Goal: Task Accomplishment & Management: Use online tool/utility

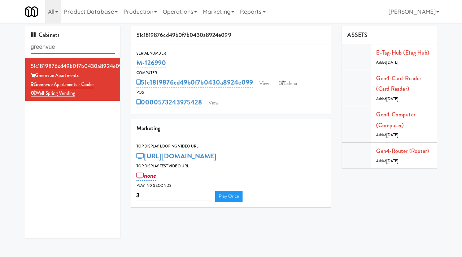
drag, startPoint x: 75, startPoint y: 51, endPoint x: 14, endPoint y: 44, distance: 61.5
click at [14, 44] on div "Cabinets greenvue 51c1819876cd49b0f7b0430a8924e099 Greenvue Apartments Greenvue…" at bounding box center [231, 135] width 462 height 218
paste input "WPW - Right - Ambient"
type input "WPW - Right - Ambient"
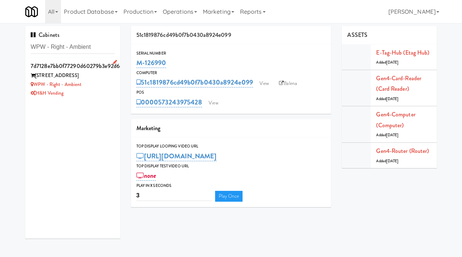
click at [102, 86] on div "WPW - Right - Ambient" at bounding box center [73, 84] width 84 height 9
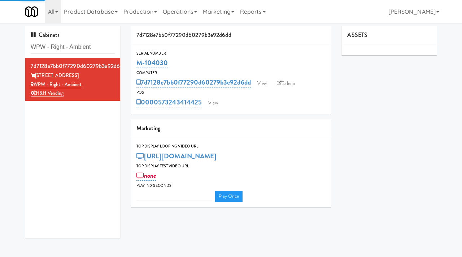
type input "3"
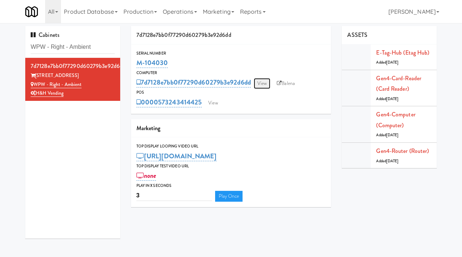
click at [263, 84] on link "View" at bounding box center [262, 83] width 17 height 11
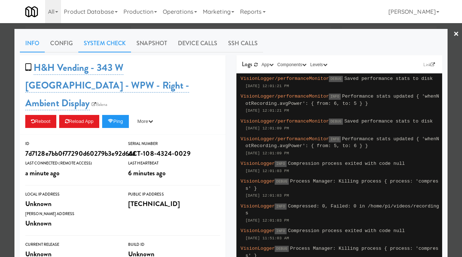
click at [92, 42] on link "System Check" at bounding box center [104, 43] width 53 height 18
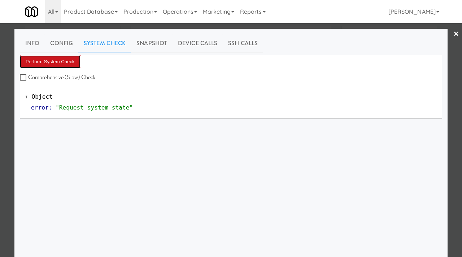
click at [70, 57] on button "Perform System Check" at bounding box center [50, 61] width 61 height 13
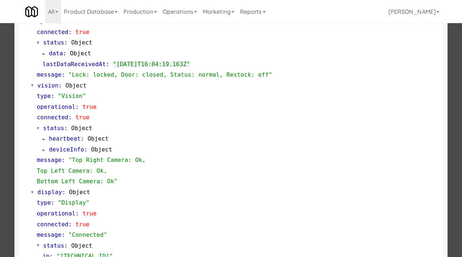
scroll to position [283, 0]
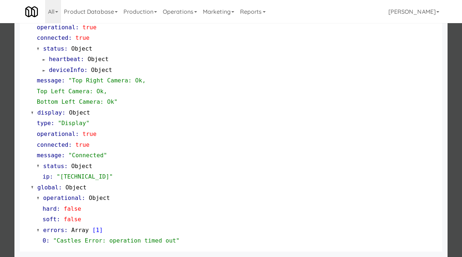
click at [0, 180] on div at bounding box center [231, 128] width 462 height 257
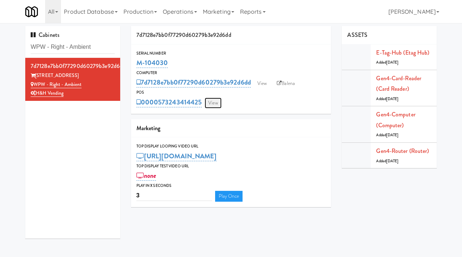
click at [209, 103] on link "View" at bounding box center [213, 103] width 17 height 11
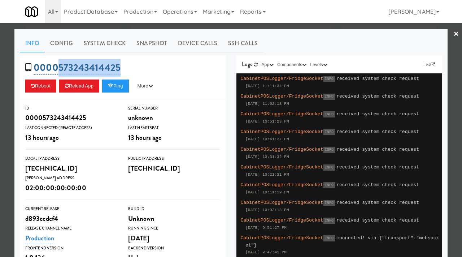
drag, startPoint x: 123, startPoint y: 66, endPoint x: 60, endPoint y: 68, distance: 63.6
click at [60, 68] on div "0000573243414425 Reboot Reload App Ping More Ping Server Restart Server Force R…" at bounding box center [123, 77] width 206 height 44
copy link "573243414425"
click at [142, 28] on div at bounding box center [231, 128] width 462 height 257
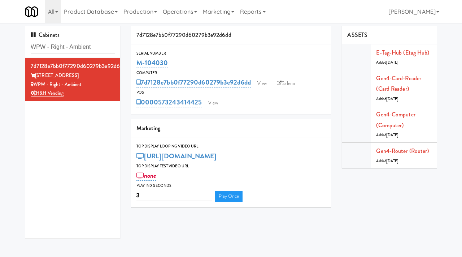
drag, startPoint x: 170, startPoint y: 60, endPoint x: 135, endPoint y: 64, distance: 34.8
click at [135, 64] on div "Serial Number M-104030" at bounding box center [231, 60] width 200 height 20
copy link "M-104030"
click at [213, 101] on link "View" at bounding box center [213, 103] width 17 height 11
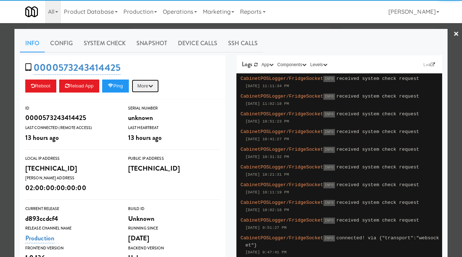
click at [154, 86] on button "More" at bounding box center [145, 85] width 27 height 13
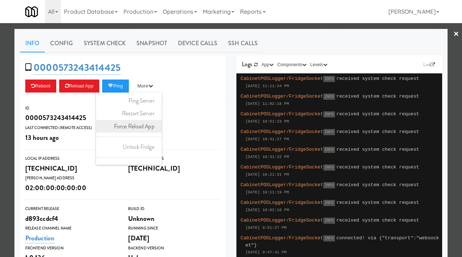
click at [152, 122] on link "Force Reload App" at bounding box center [129, 126] width 66 height 13
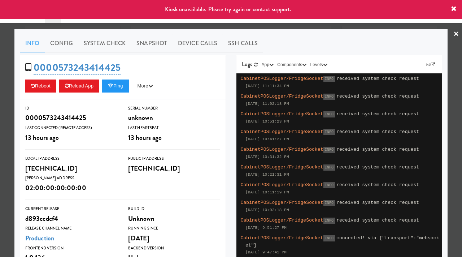
click at [0, 102] on div at bounding box center [231, 128] width 462 height 257
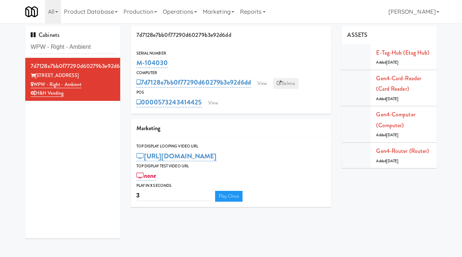
click at [294, 83] on link "Balena" at bounding box center [285, 83] width 25 height 11
drag, startPoint x: 85, startPoint y: 75, endPoint x: 36, endPoint y: 76, distance: 49.1
click at [36, 76] on div "343 W Wolf Point Plaza" at bounding box center [73, 75] width 84 height 9
copy div "343 W Wolf Point Plaza"
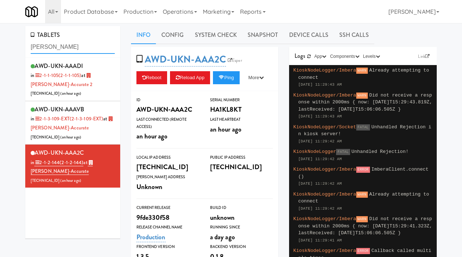
click at [83, 46] on input "[PERSON_NAME]" at bounding box center [73, 46] width 84 height 13
drag, startPoint x: 83, startPoint y: 46, endPoint x: 64, endPoint y: 48, distance: 18.5
click at [64, 48] on input "[PERSON_NAME]" at bounding box center [73, 46] width 84 height 13
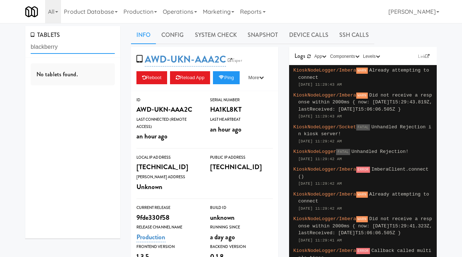
type input "blackberry"
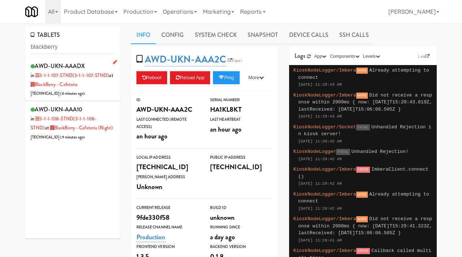
click at [103, 90] on div "AWD-UKN-AAADX in 3-1-1-107-STND (3-1-1-107-STND) at BlackBerry - Cafeteria [TEC…" at bounding box center [73, 79] width 84 height 37
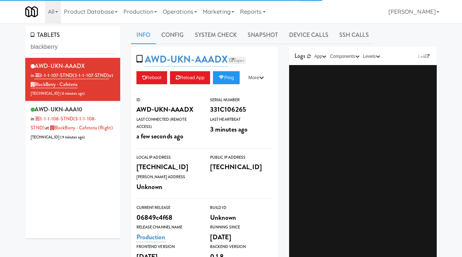
click at [232, 59] on icon at bounding box center [232, 60] width 4 height 4
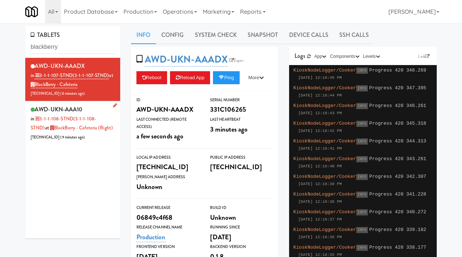
click at [101, 140] on div "AWD-UKN-AAA10 in 3-1-1-108-STND (3-1-1-108-STND) at BlackBerry - Cafeteria (Rig…" at bounding box center [73, 122] width 84 height 37
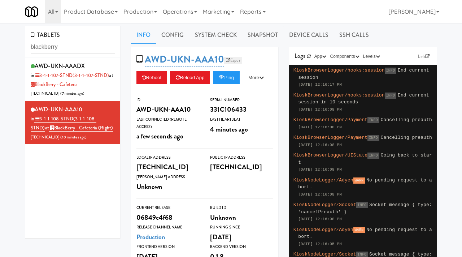
click at [239, 60] on link "Esper" at bounding box center [233, 60] width 18 height 7
